Goal: Task Accomplishment & Management: Manage account settings

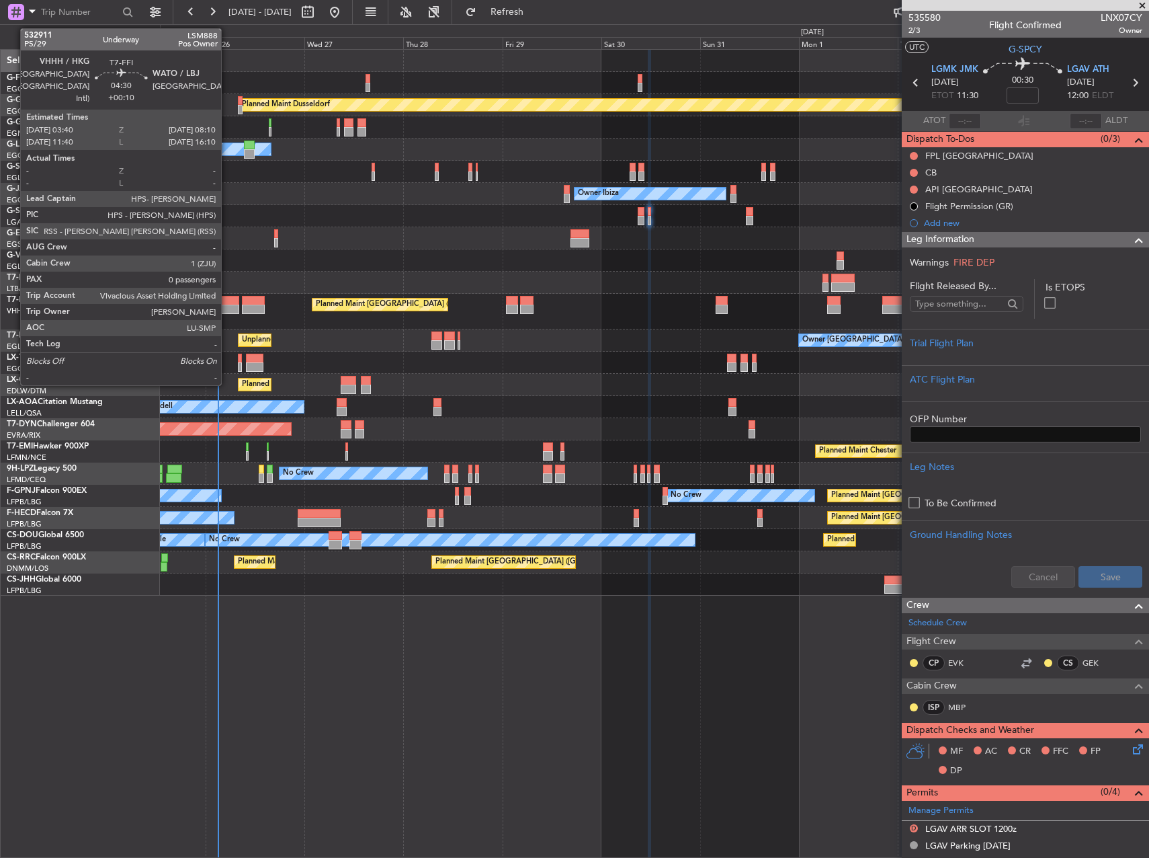
click at [227, 304] on div at bounding box center [229, 300] width 19 height 9
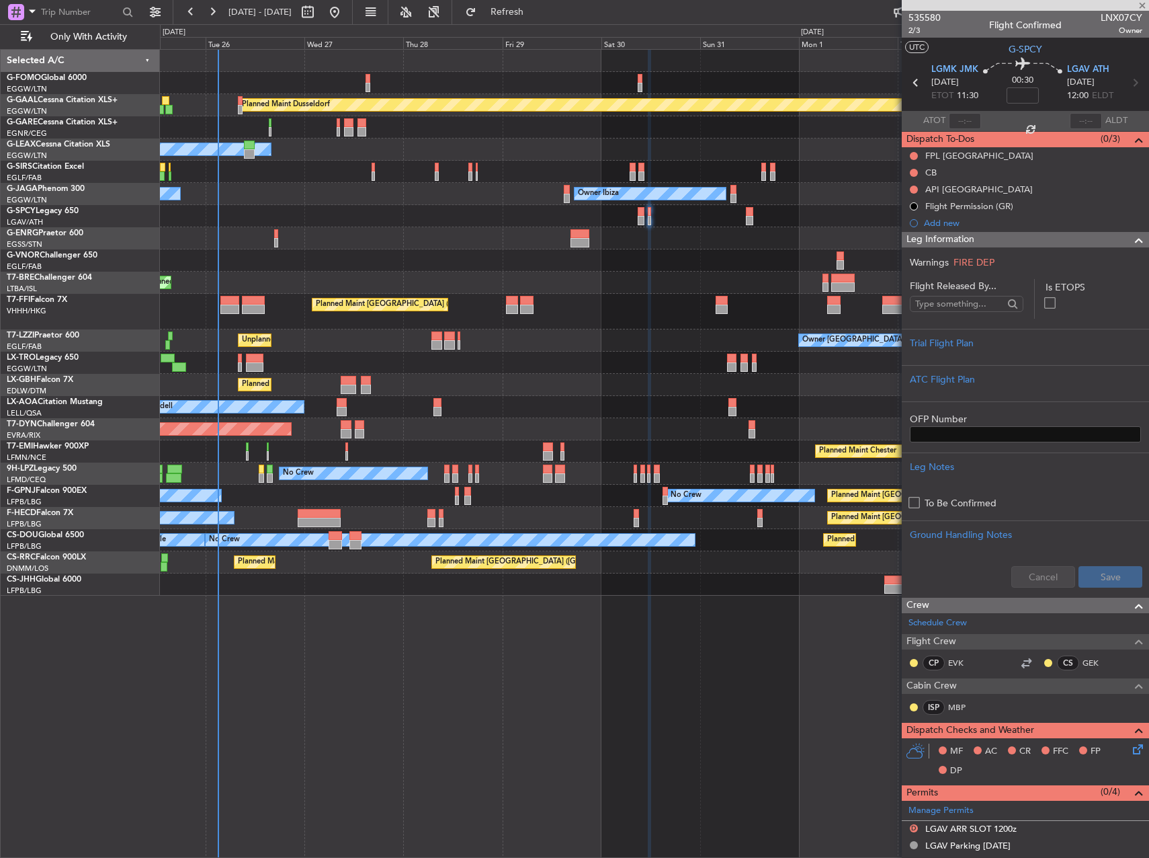
type input "+00:10"
type input "0"
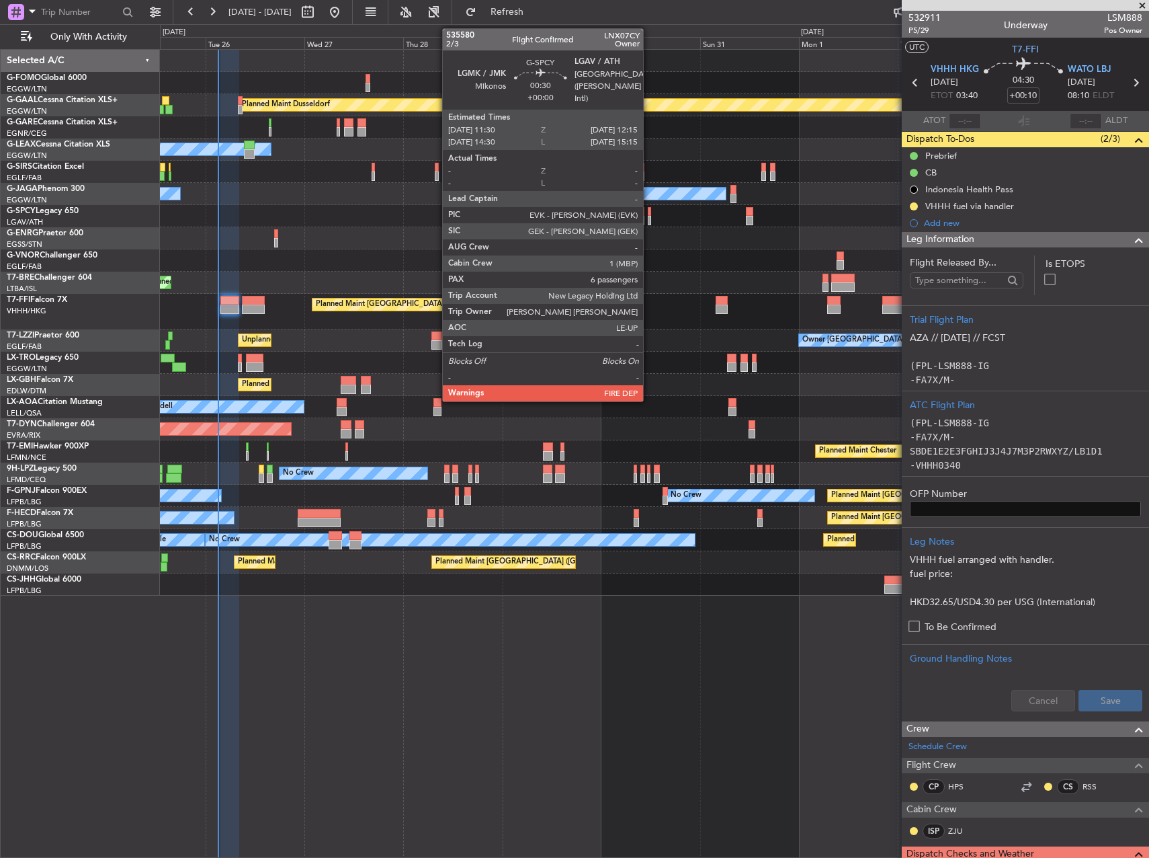
click at [649, 214] on div at bounding box center [649, 211] width 3 height 9
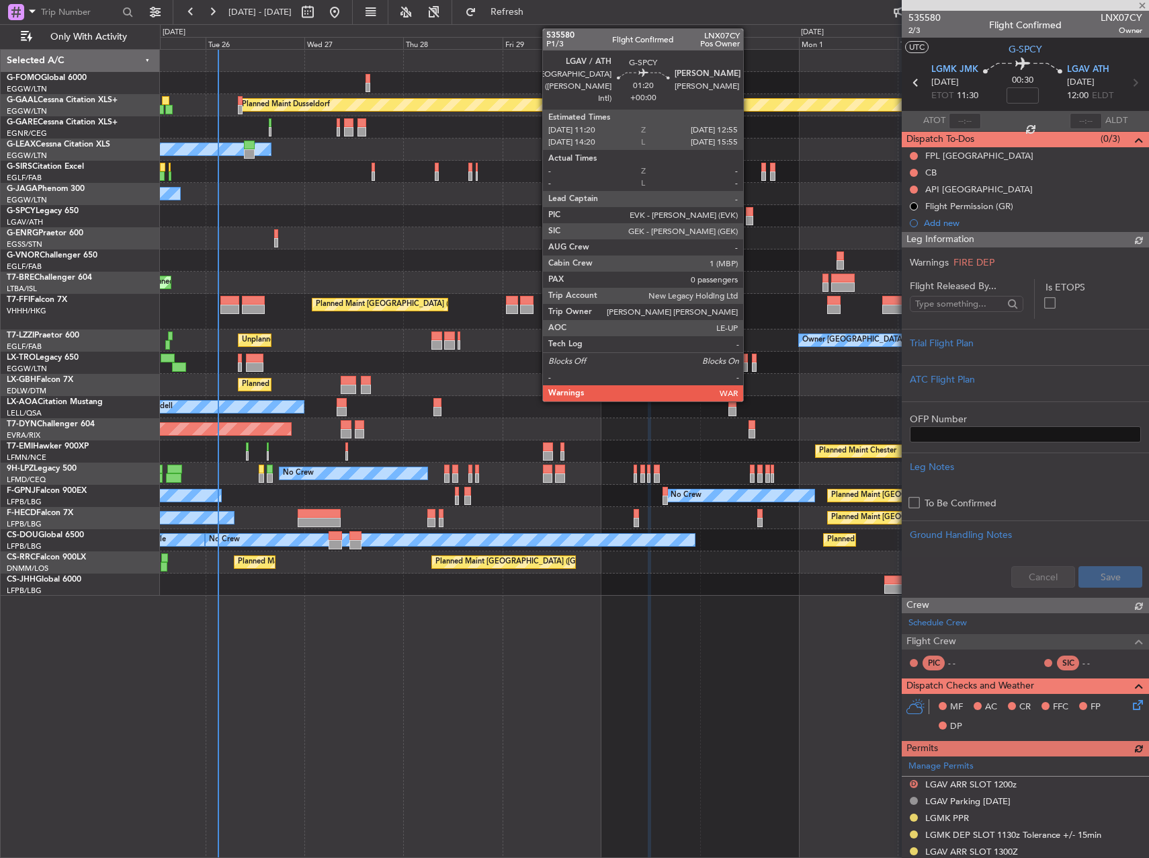
click at [749, 222] on div at bounding box center [749, 220] width 7 height 9
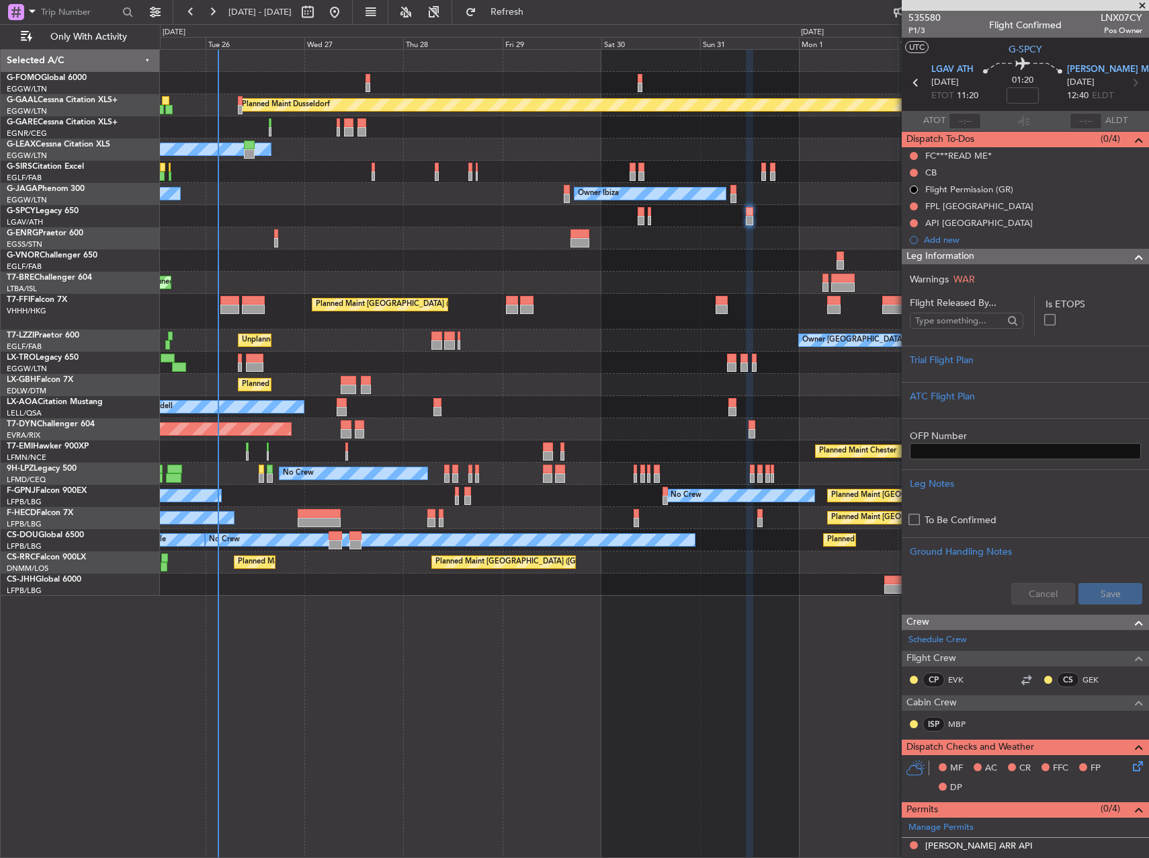
scroll to position [269, 0]
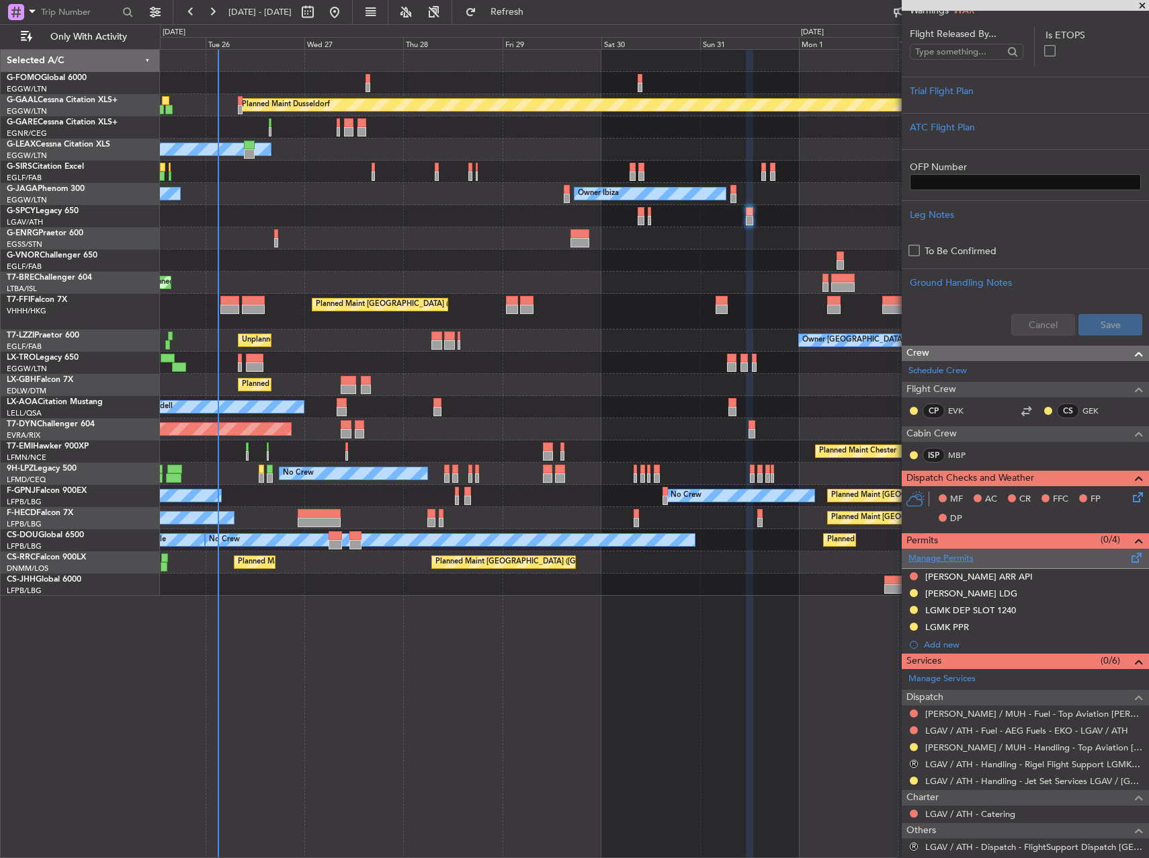
click at [962, 558] on link "Manage Permits" at bounding box center [941, 558] width 65 height 13
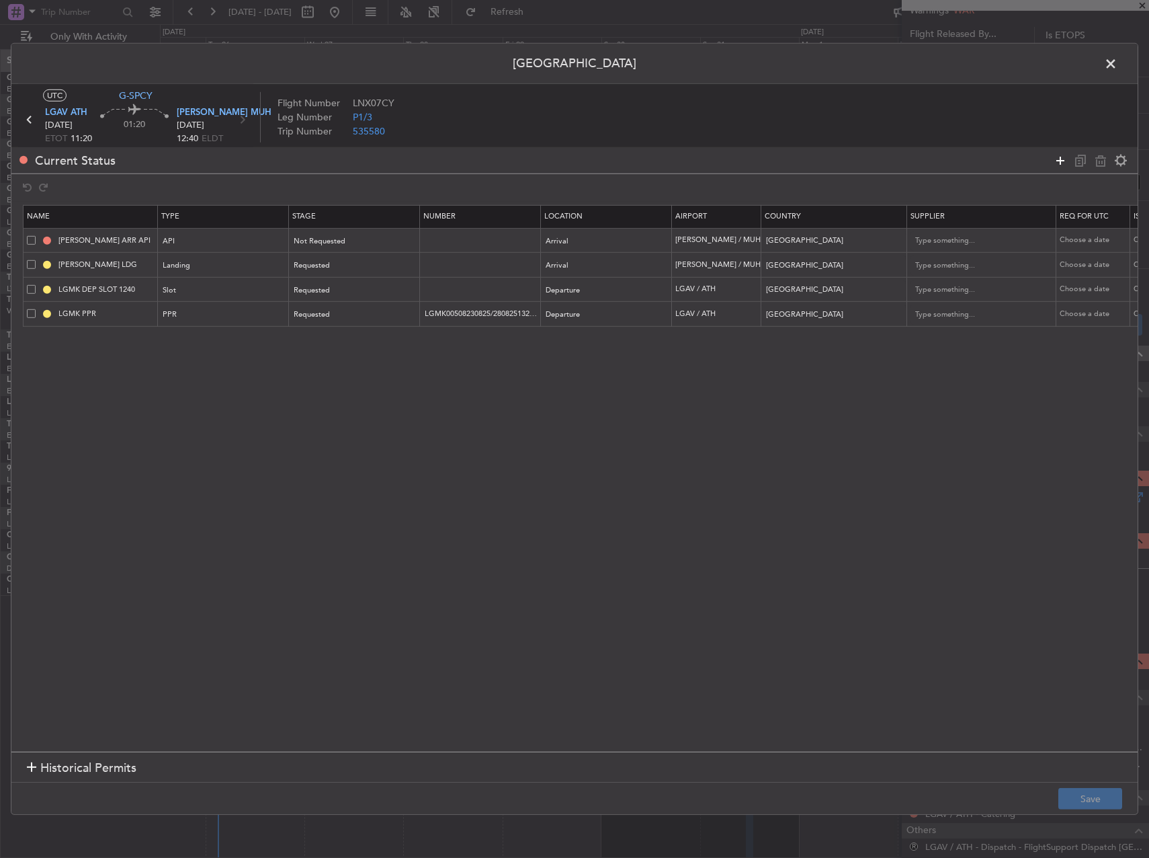
click at [1061, 152] on icon at bounding box center [1061, 160] width 16 height 16
click at [282, 343] on div at bounding box center [280, 340] width 9 height 11
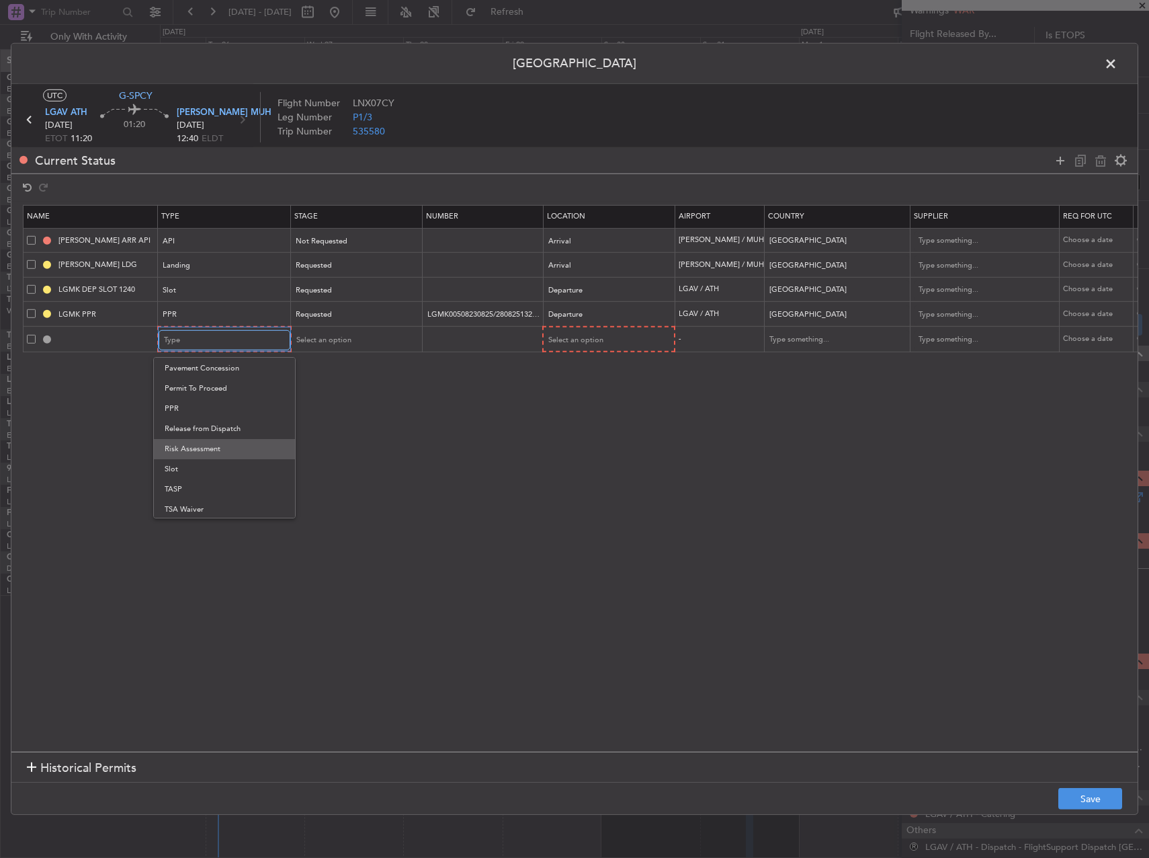
scroll to position [405, 0]
click at [238, 461] on span "Slot" at bounding box center [225, 467] width 120 height 20
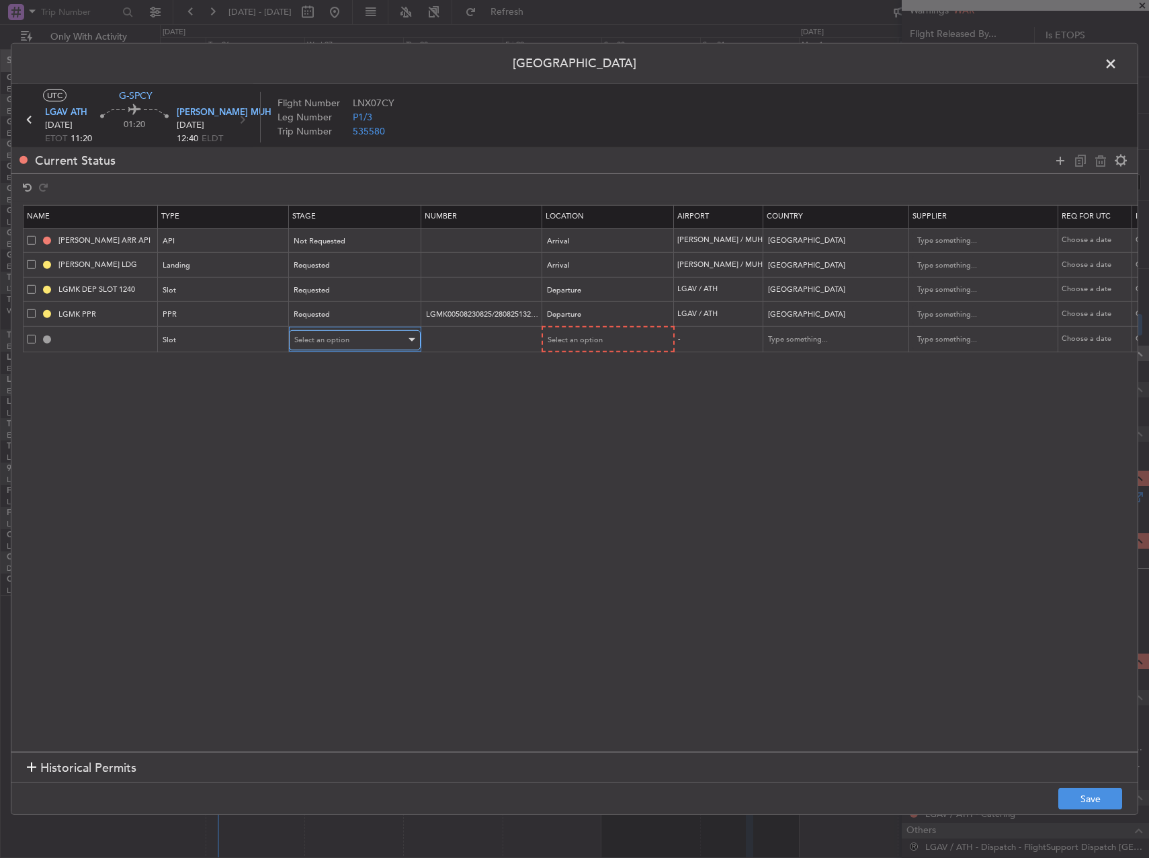
click at [368, 341] on div "Select an option" at bounding box center [350, 340] width 112 height 20
click at [327, 451] on span "Received OK" at bounding box center [355, 448] width 120 height 20
click at [583, 337] on span "Select an option" at bounding box center [574, 340] width 55 height 10
click at [578, 369] on span "Departure" at bounding box center [608, 368] width 120 height 20
click at [1118, 73] on span at bounding box center [1118, 67] width 0 height 27
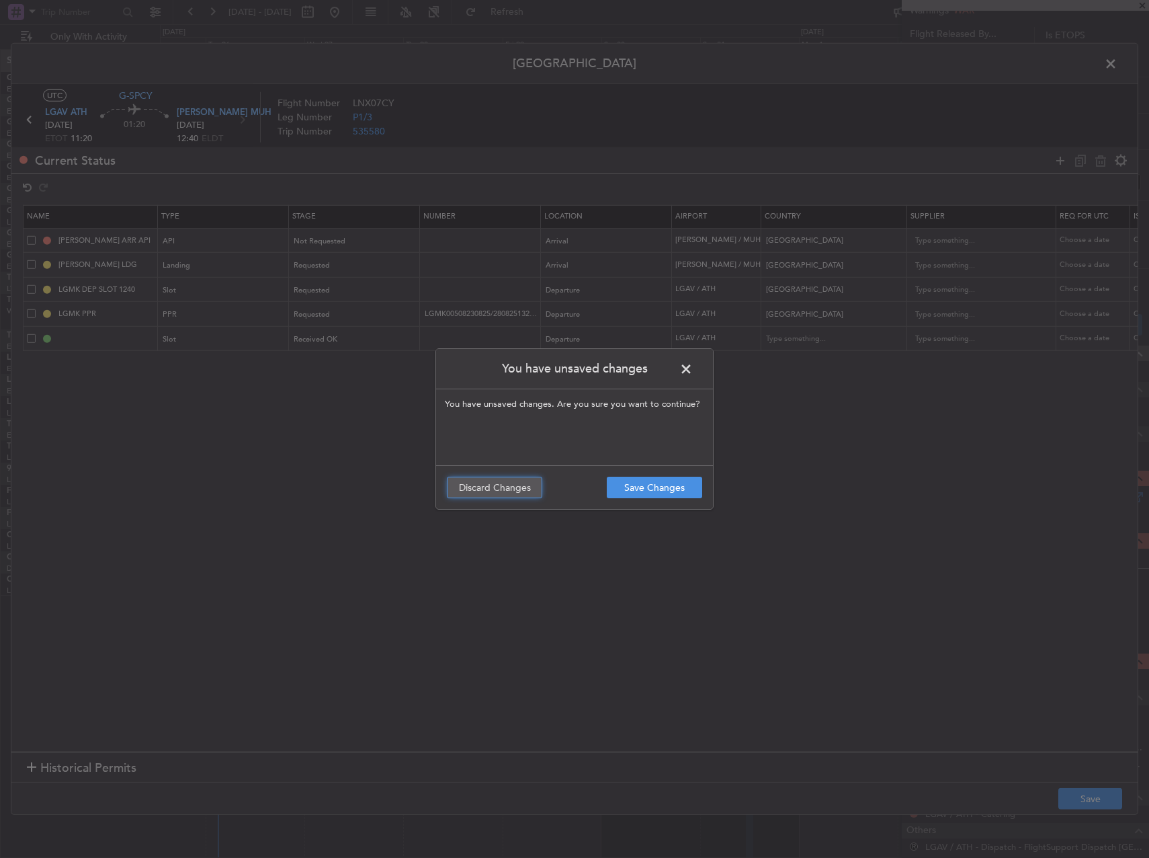
click at [489, 494] on button "Discard Changes" at bounding box center [494, 488] width 95 height 22
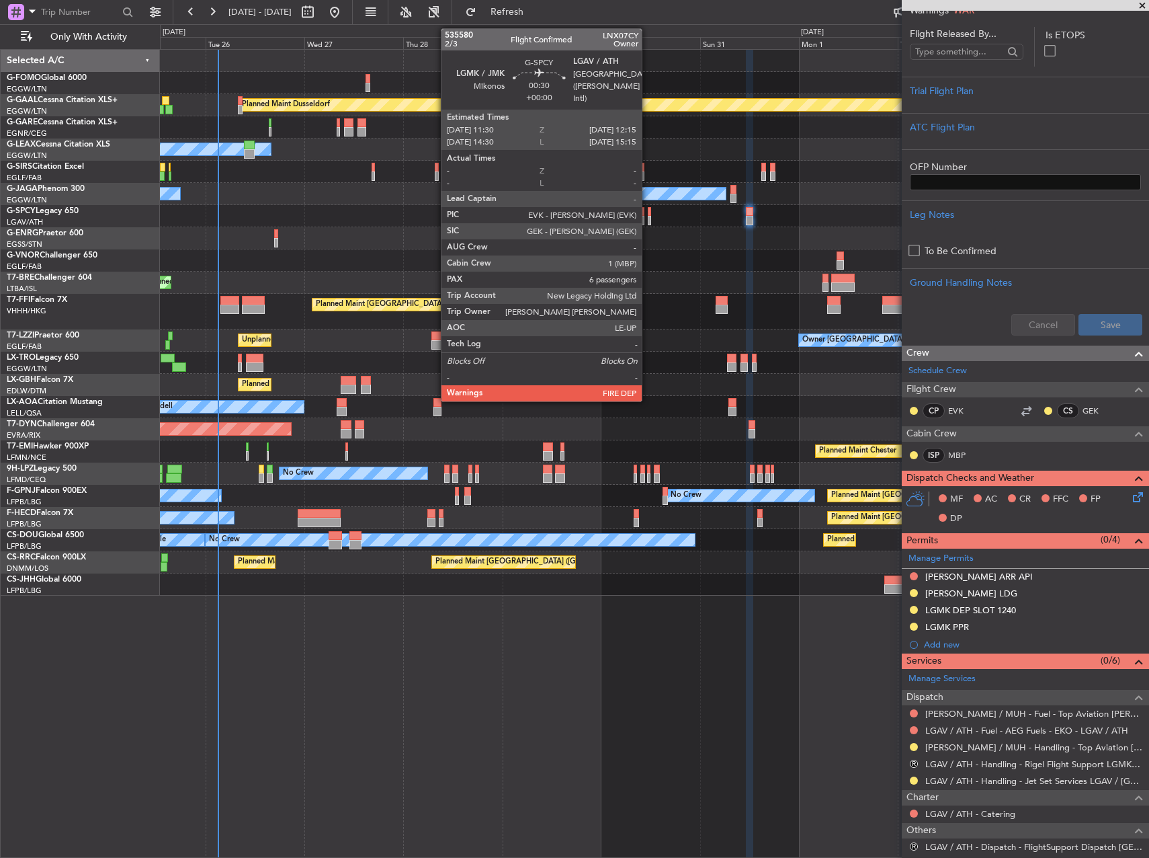
click at [648, 217] on div at bounding box center [649, 220] width 3 height 9
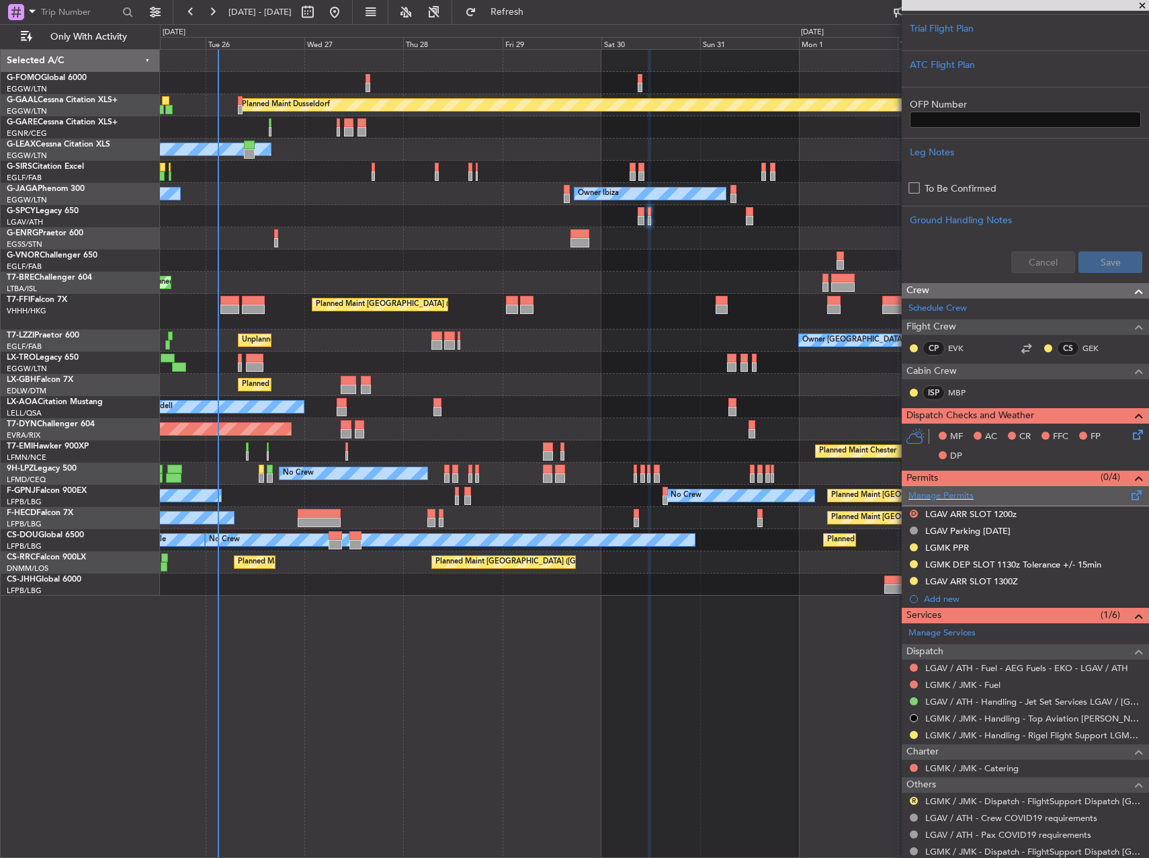
scroll to position [336, 0]
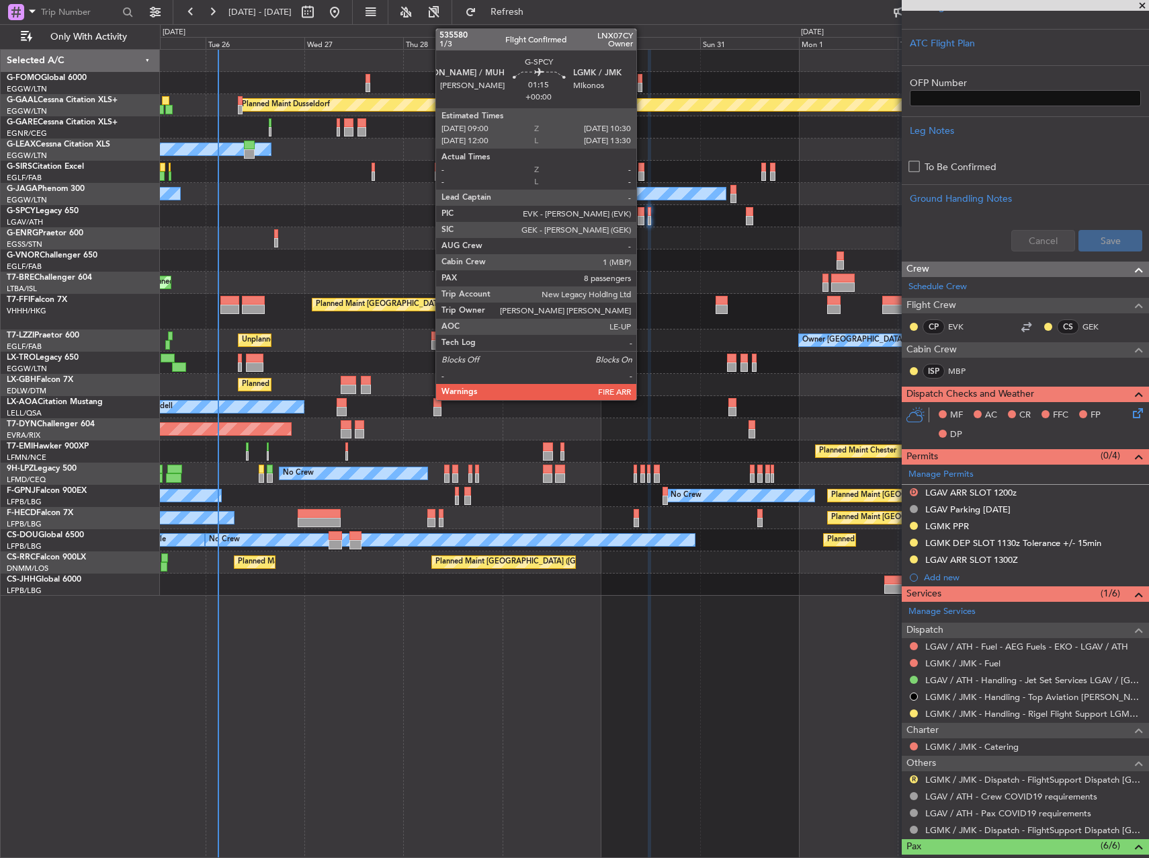
click at [643, 216] on div at bounding box center [641, 220] width 7 height 9
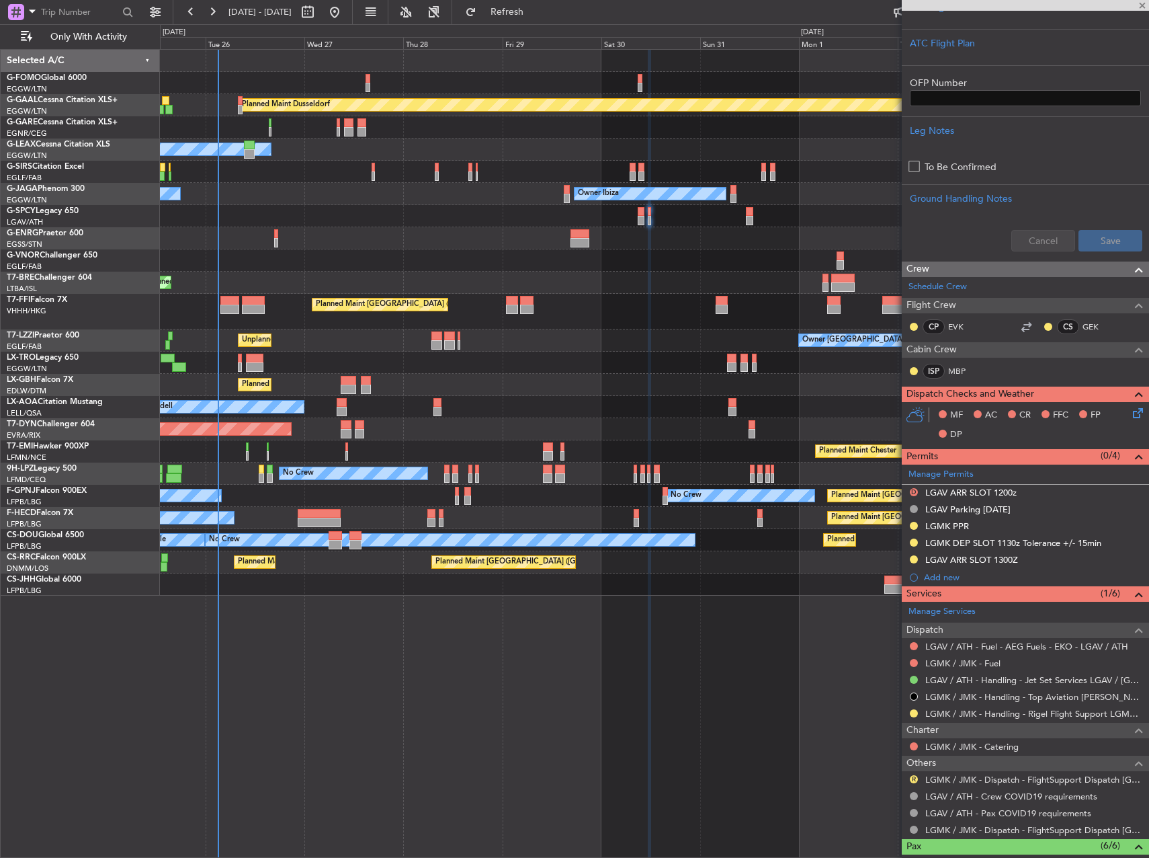
type input "8"
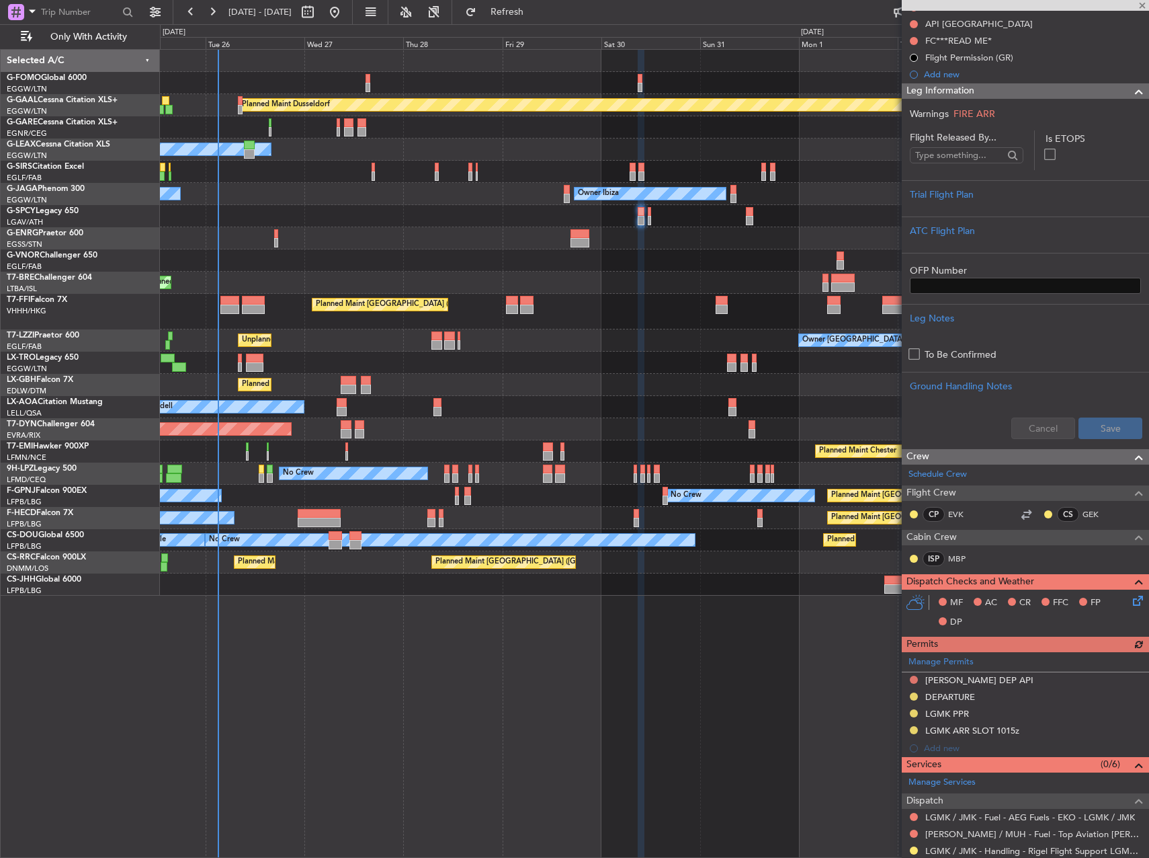
scroll to position [403, 0]
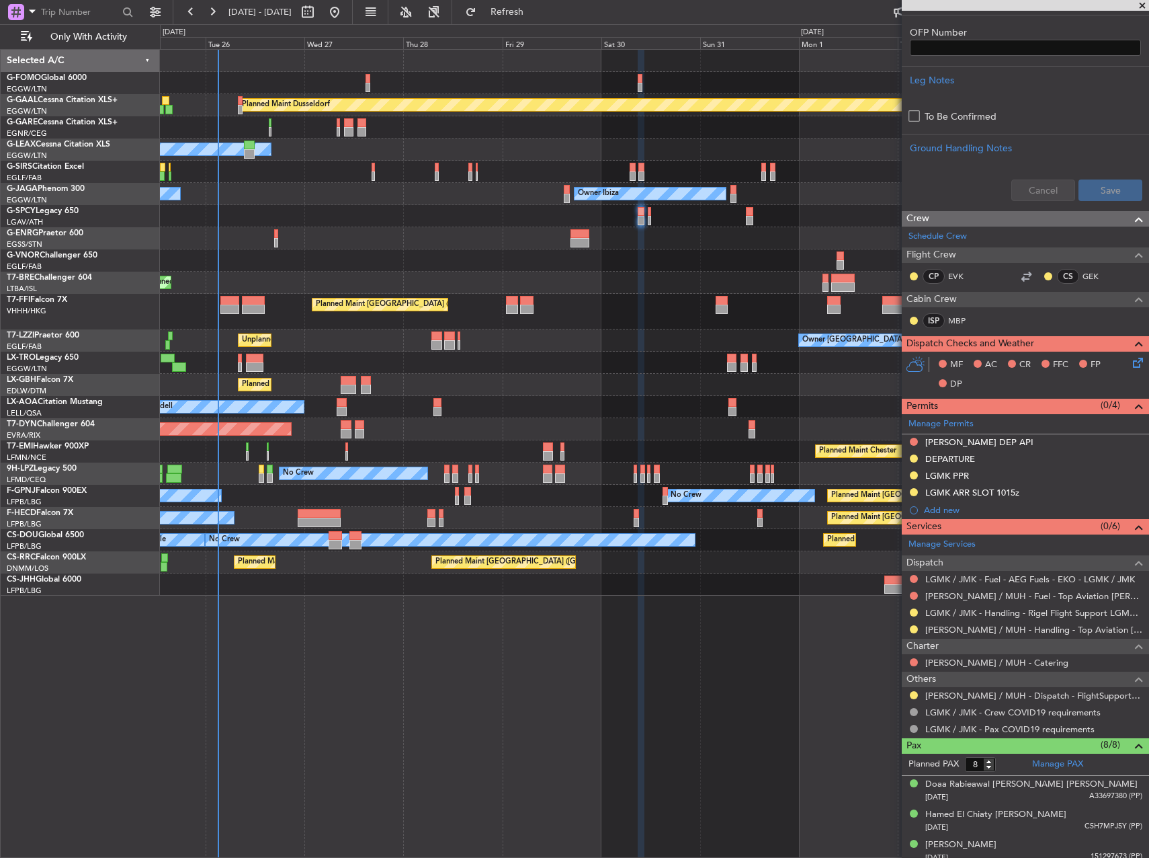
drag, startPoint x: 960, startPoint y: 489, endPoint x: 974, endPoint y: 489, distance: 14.1
click at [959, 489] on div "LGMK ARR SLOT 1015z" at bounding box center [973, 492] width 94 height 11
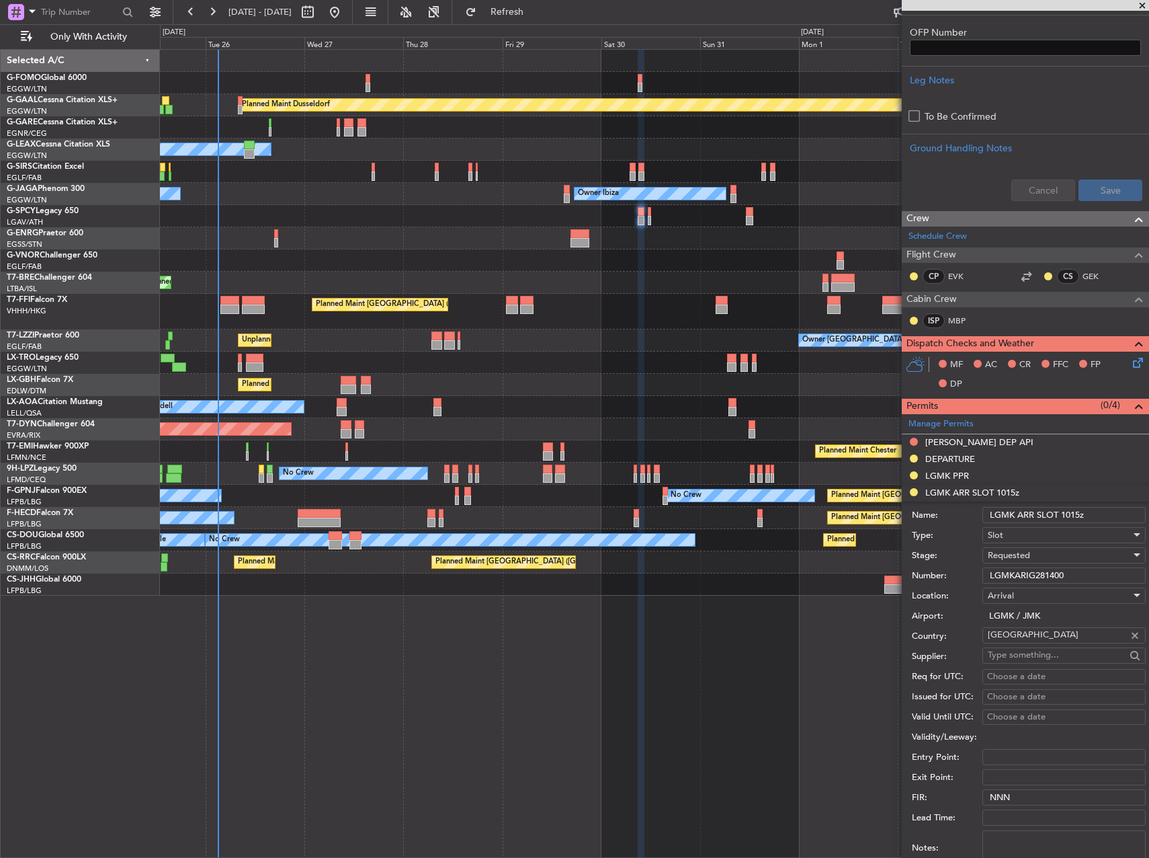
click at [996, 510] on input "LGMK ARR SLOT 1015z" at bounding box center [1064, 515] width 163 height 16
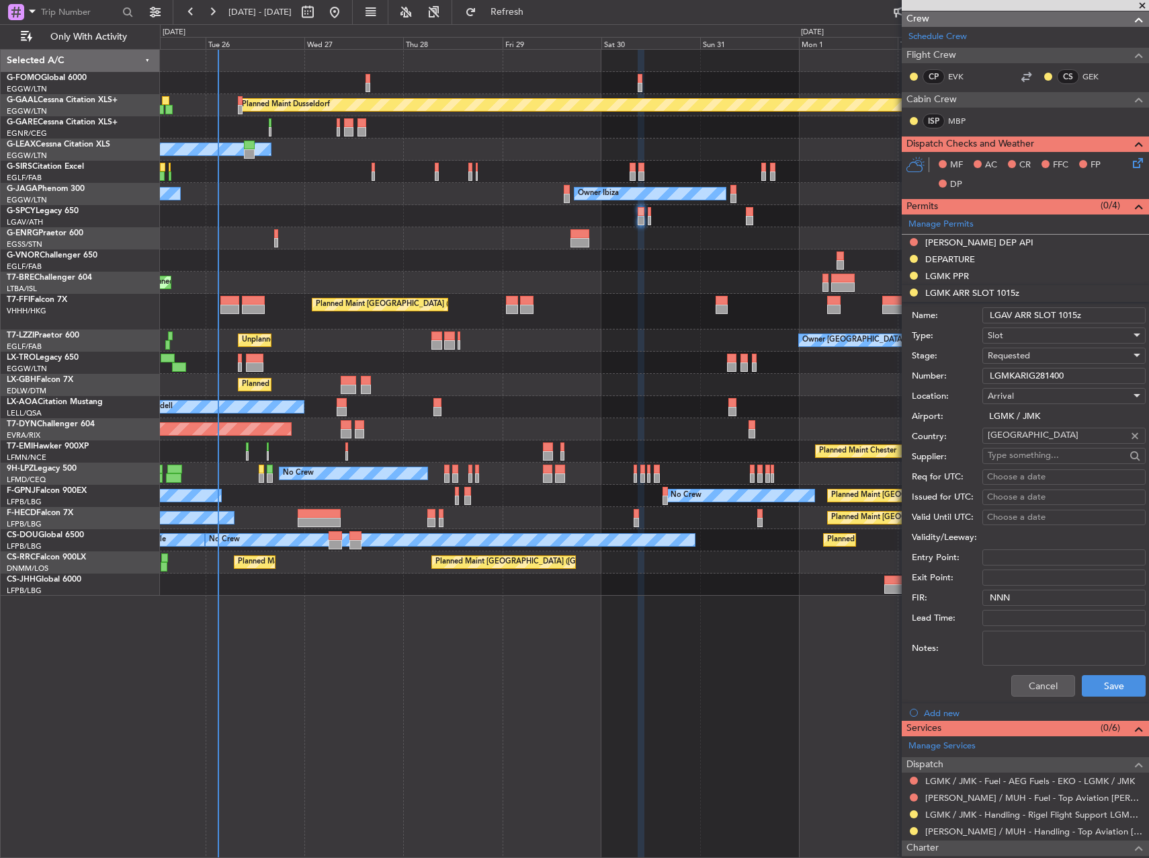
scroll to position [605, 0]
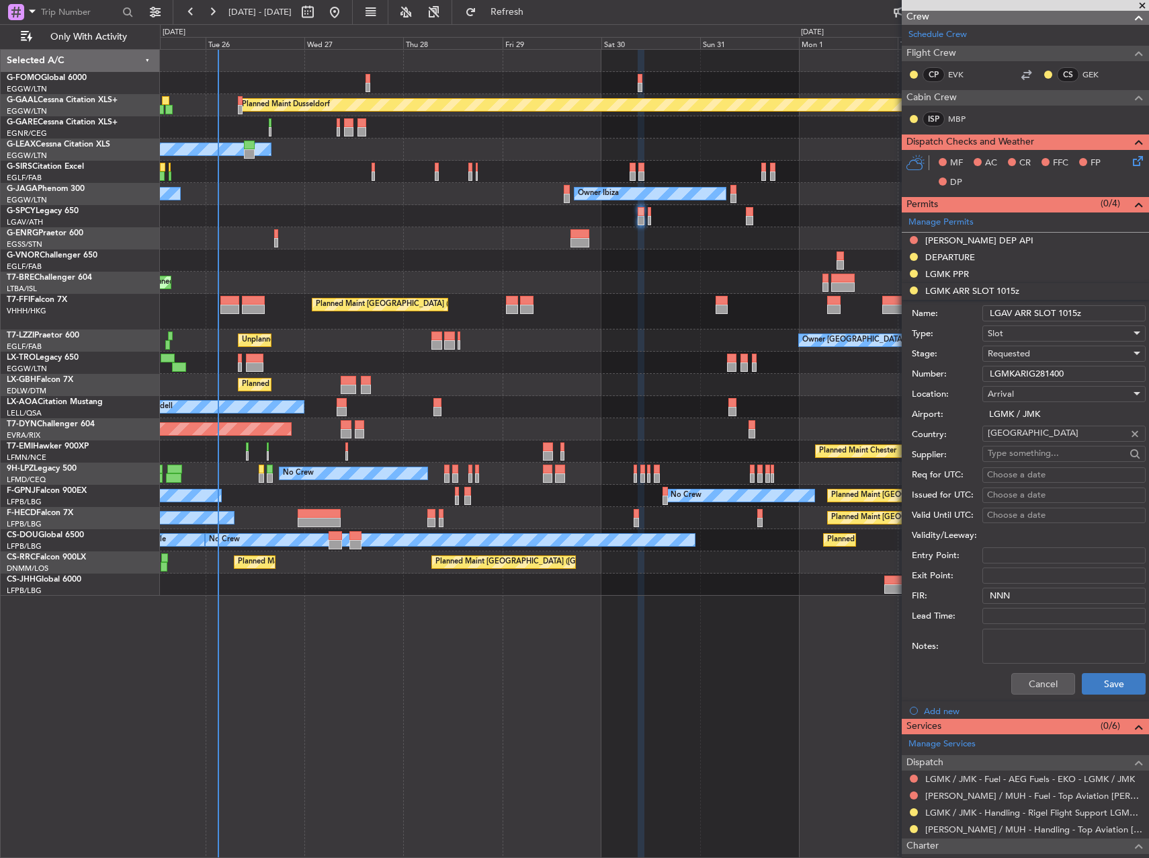
type input "LGAV ARR SLOT 1015z"
click at [1106, 682] on button "Save" at bounding box center [1114, 684] width 64 height 22
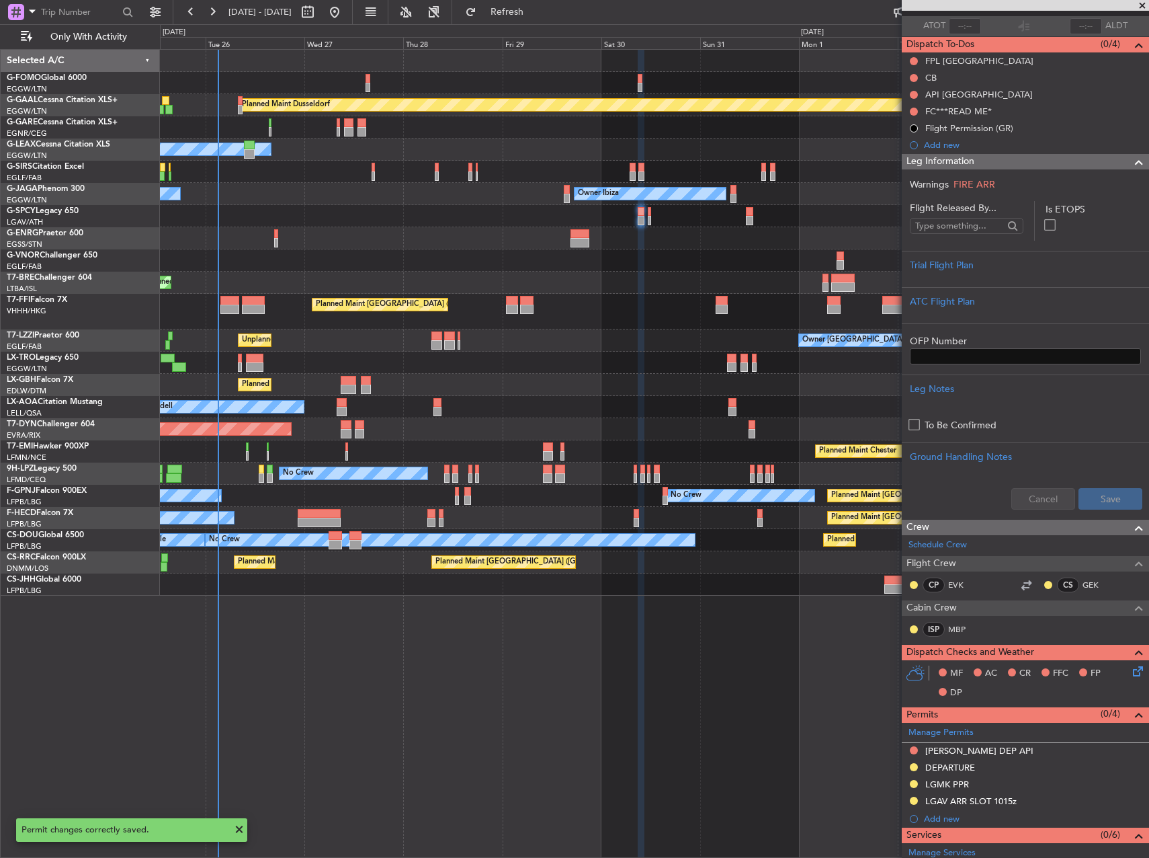
scroll to position [269, 0]
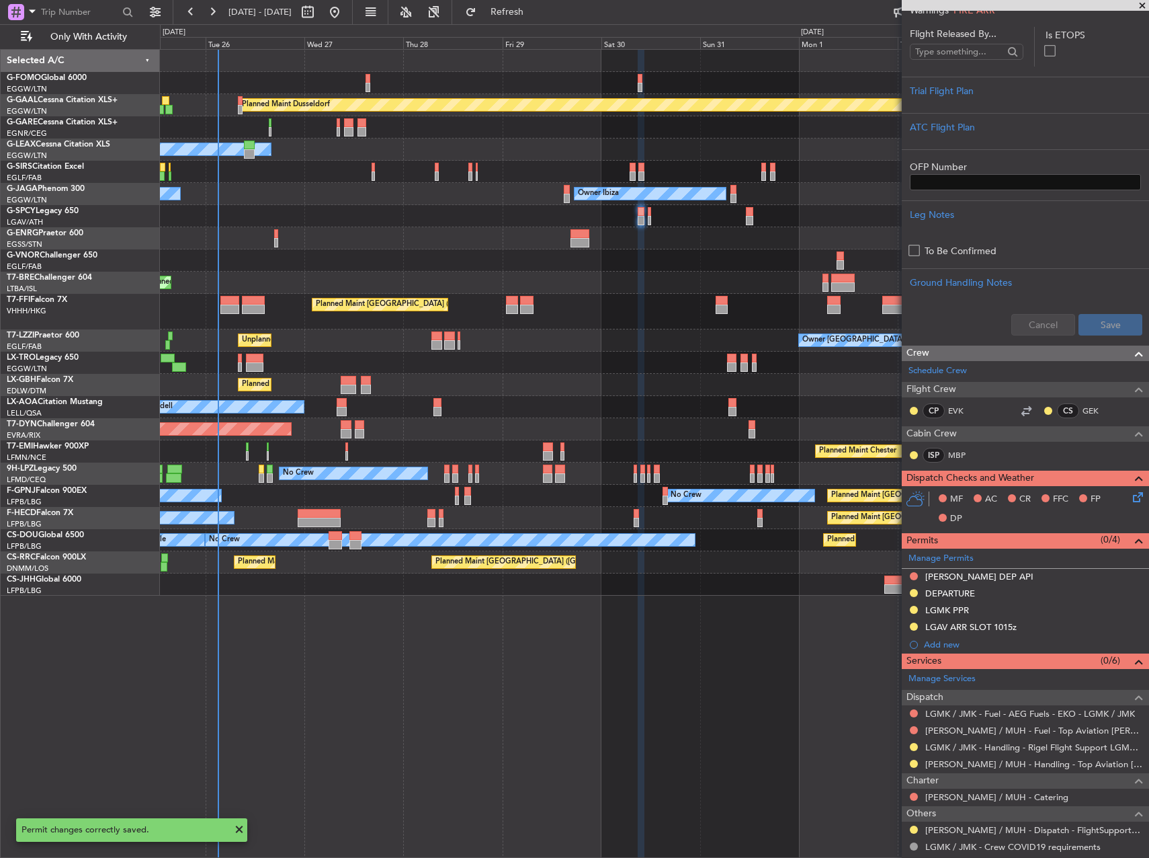
click at [995, 627] on div "LGAV ARR SLOT 1015z" at bounding box center [971, 626] width 91 height 11
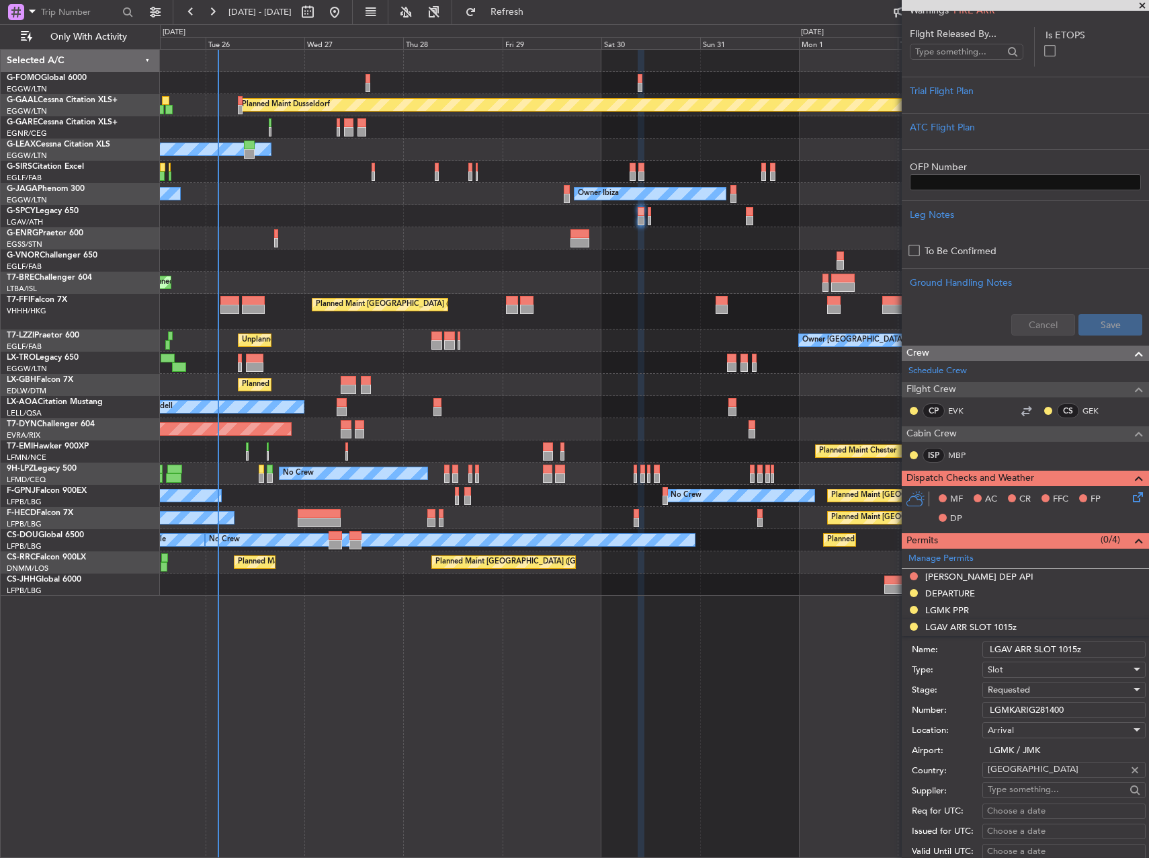
click at [995, 646] on input "LGAV ARR SLOT 1015z" at bounding box center [1064, 649] width 163 height 16
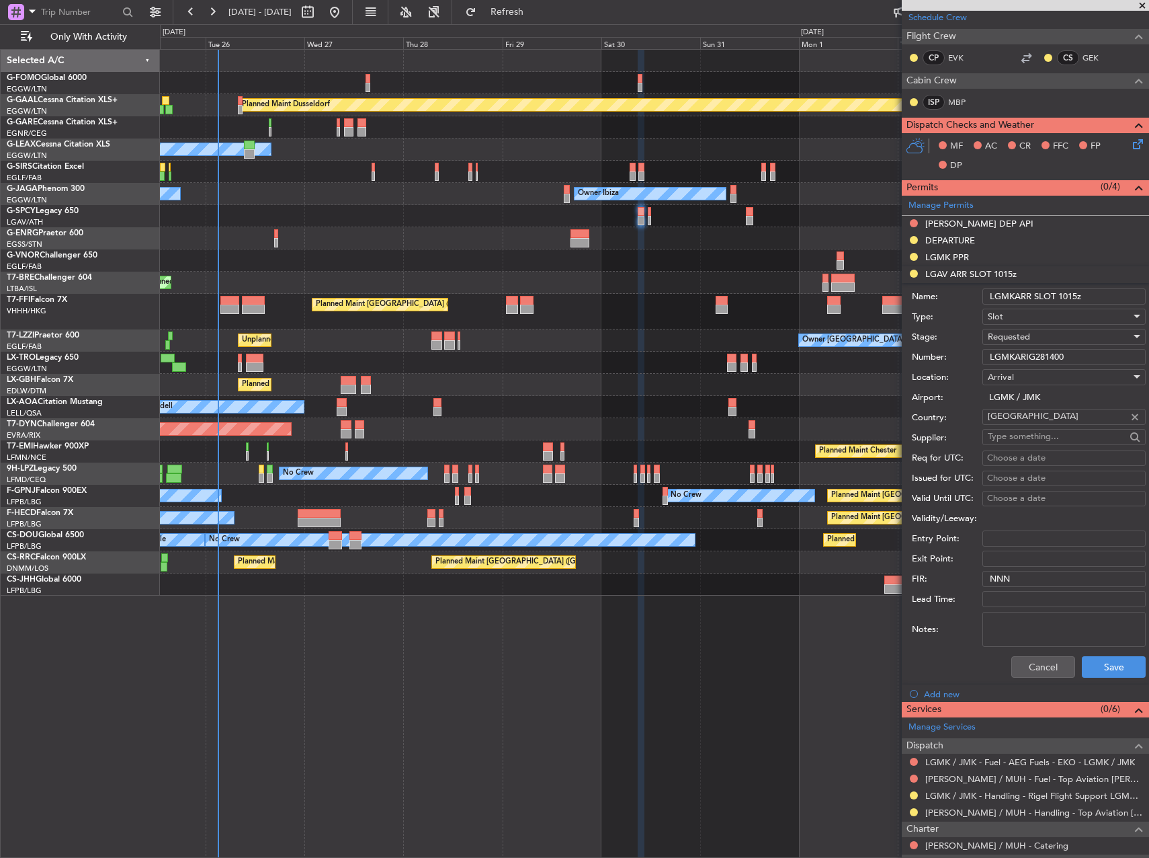
scroll to position [672, 0]
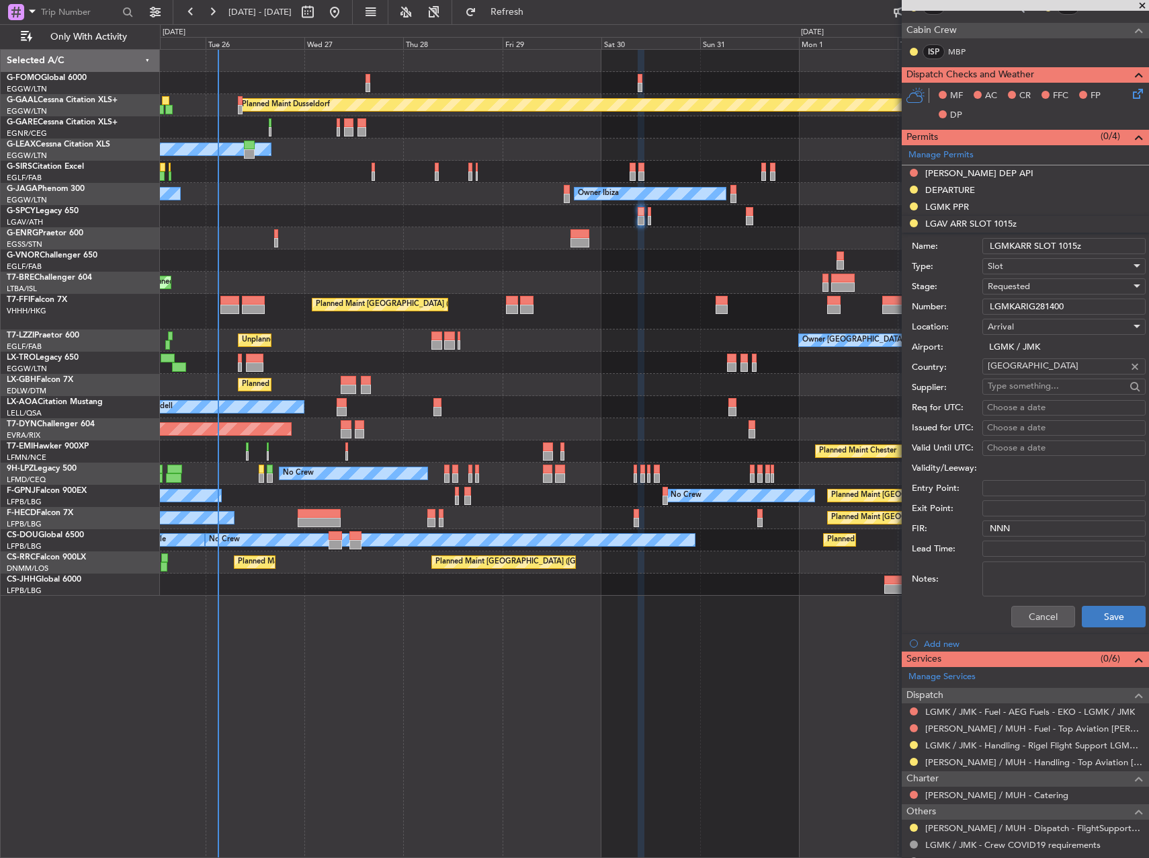
type input "LGMKARR SLOT 1015z"
click at [1091, 606] on button "Save" at bounding box center [1114, 617] width 64 height 22
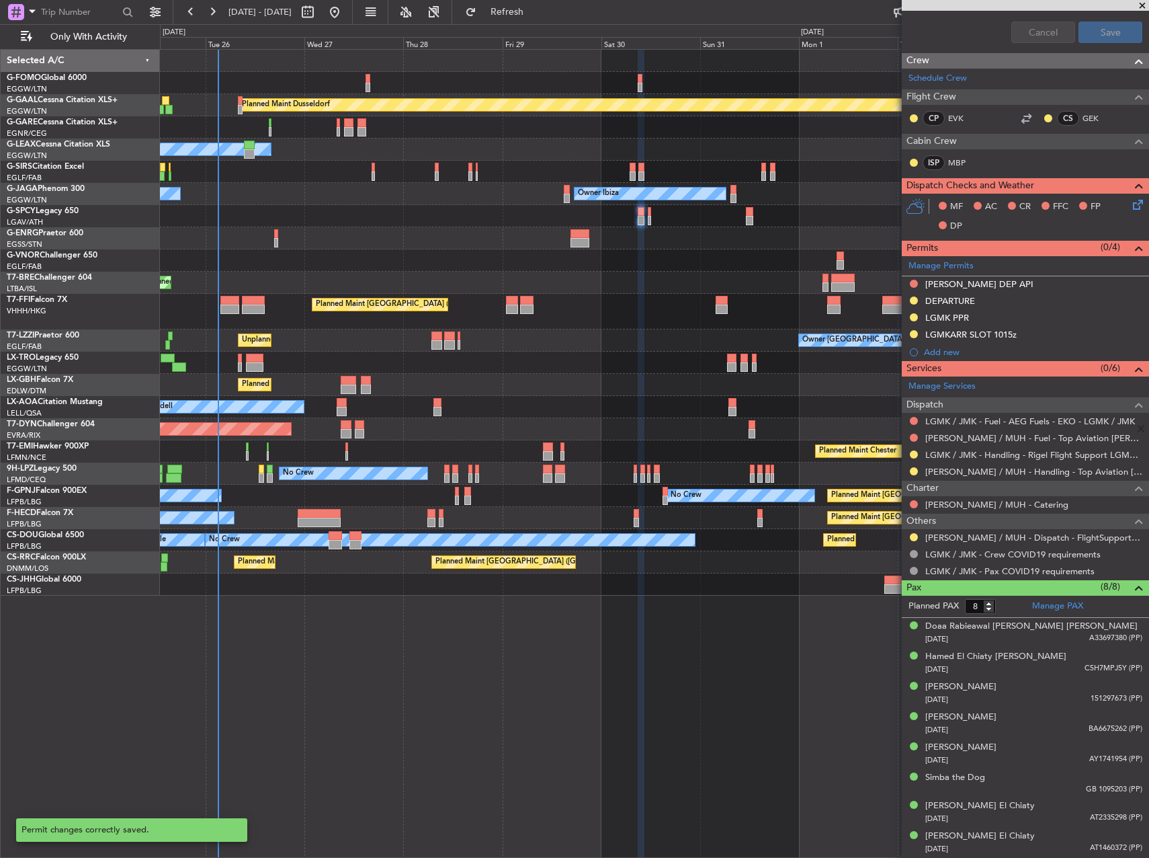
scroll to position [561, 0]
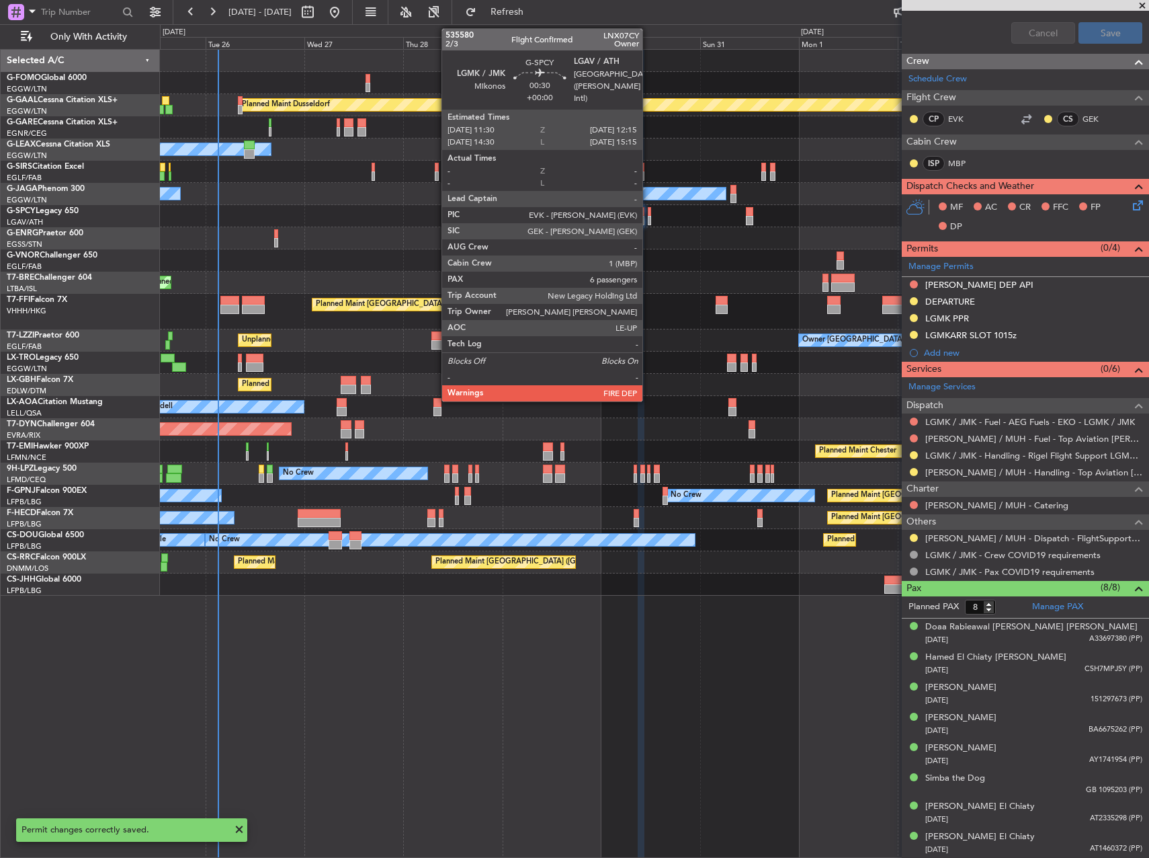
click at [649, 209] on div at bounding box center [649, 211] width 3 height 9
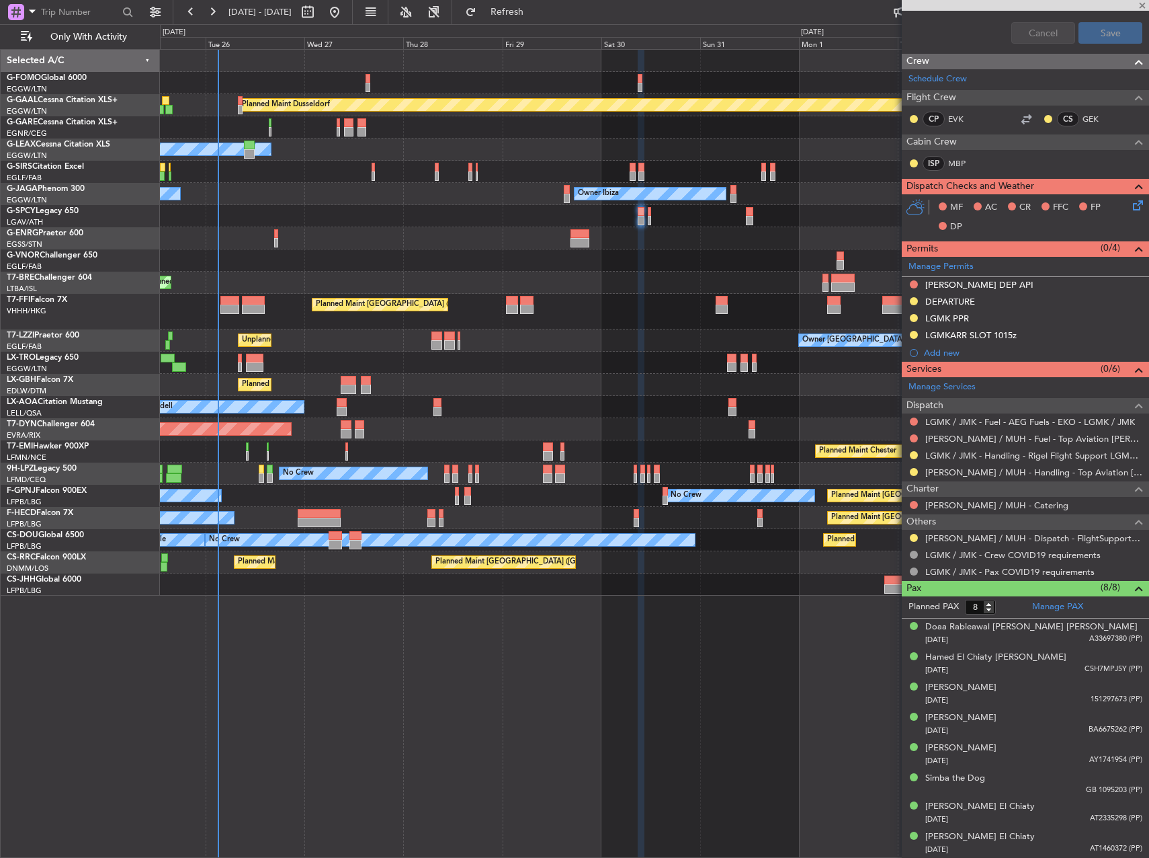
type input "6"
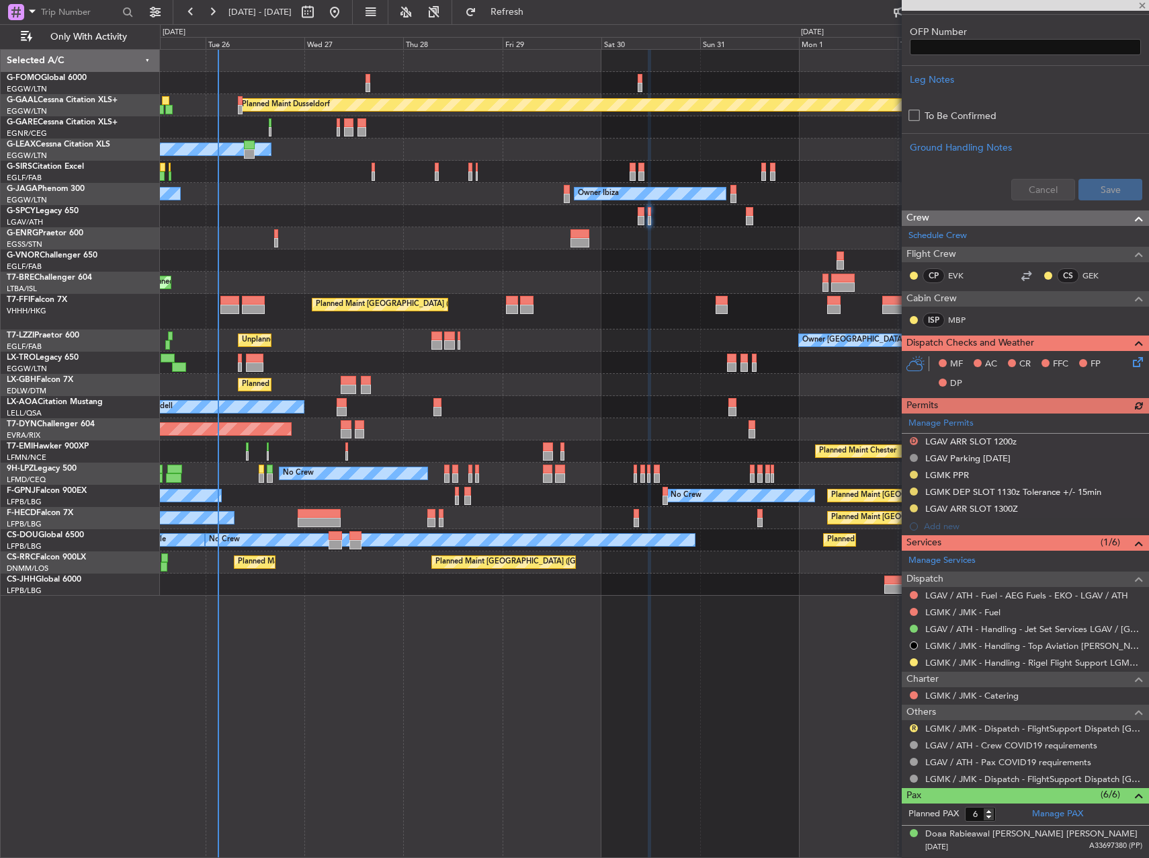
scroll to position [403, 0]
